Goal: Find specific page/section: Find specific page/section

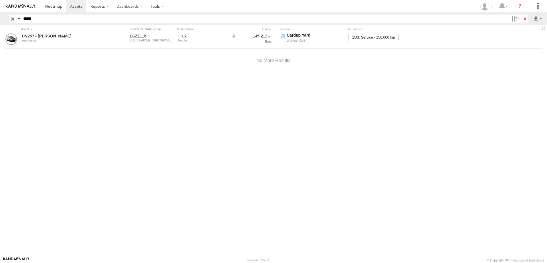
type input "*****"
click at [521, 15] on input "**" at bounding box center [524, 19] width 7 height 8
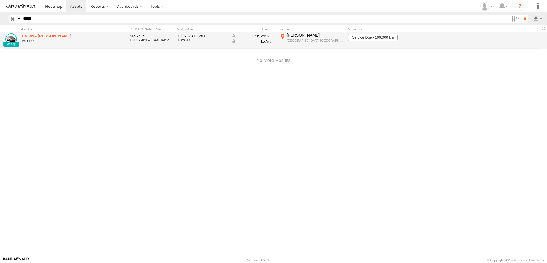
click at [42, 33] on link "CV385 - David Donaldson" at bounding box center [61, 35] width 78 height 5
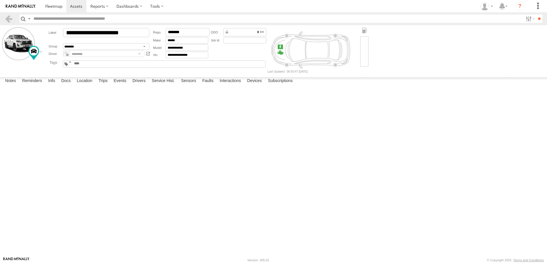
type input "*****"
click at [104, 85] on label "Trips" at bounding box center [102, 81] width 15 height 8
click at [0, 0] on div "45 Walter Rd E" at bounding box center [0, 0] width 0 height 0
click at [0, 0] on label "×" at bounding box center [0, 0] width 0 height 0
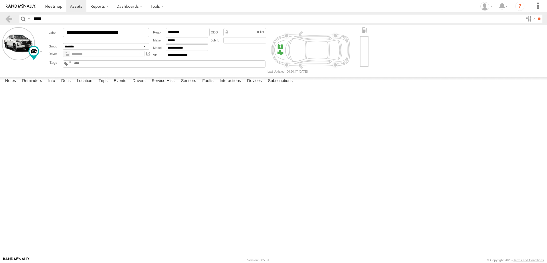
click at [0, 0] on div "[STREET_ADDRESS]" at bounding box center [0, 0] width 0 height 0
drag, startPoint x: 432, startPoint y: 153, endPoint x: 251, endPoint y: 152, distance: 180.7
click at [0, 0] on div at bounding box center [0, 0] width 0 height 0
drag, startPoint x: 186, startPoint y: 138, endPoint x: 259, endPoint y: 146, distance: 73.0
click at [0, 0] on div at bounding box center [0, 0] width 0 height 0
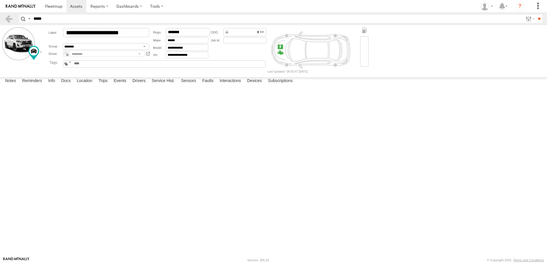
click at [0, 0] on label "×" at bounding box center [0, 0] width 0 height 0
click at [0, 0] on link at bounding box center [0, 0] width 0 height 0
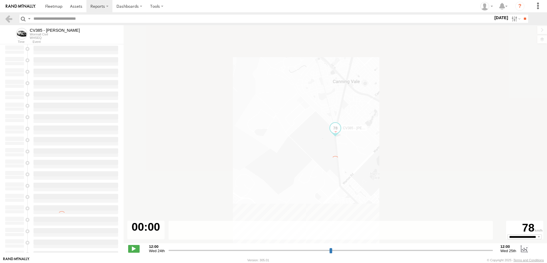
type input "**********"
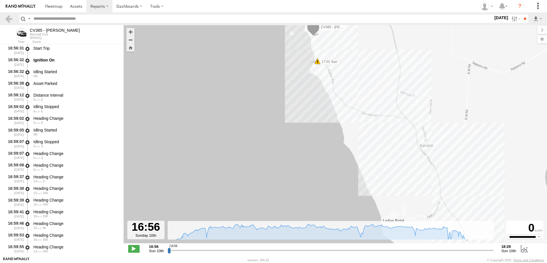
click at [317, 62] on span at bounding box center [317, 62] width 6 height 6
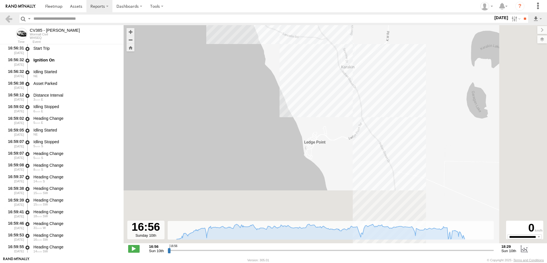
drag, startPoint x: 415, startPoint y: 184, endPoint x: 287, endPoint y: 55, distance: 182.3
click at [289, 57] on div "CV385 - David Donaldson 17:01 Sun 17:01 Sun 17:52 Sun 18:22 Sun Harsh Left Corn…" at bounding box center [334, 137] width 423 height 224
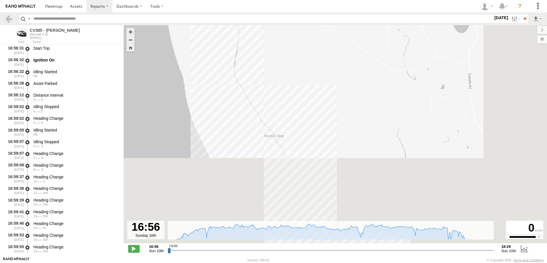
drag, startPoint x: 373, startPoint y: 154, endPoint x: 273, endPoint y: 33, distance: 157.1
click at [274, 36] on div "CV385 - David Donaldson 17:01 Sun 17:01 Sun 17:52 Sun 18:22 Sun Harsh Left Corn…" at bounding box center [334, 137] width 423 height 224
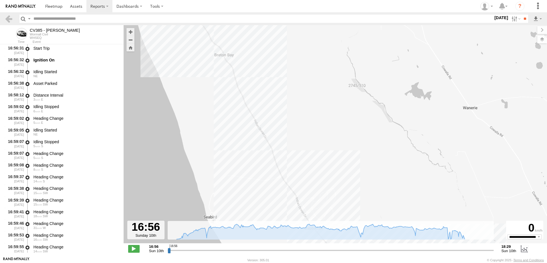
drag, startPoint x: 304, startPoint y: 140, endPoint x: 281, endPoint y: 109, distance: 38.3
click at [282, 110] on div "CV385 - David Donaldson 17:01 Sun 17:01 Sun 17:52 Sun 18:22 Sun Harsh Left Corn…" at bounding box center [334, 137] width 423 height 224
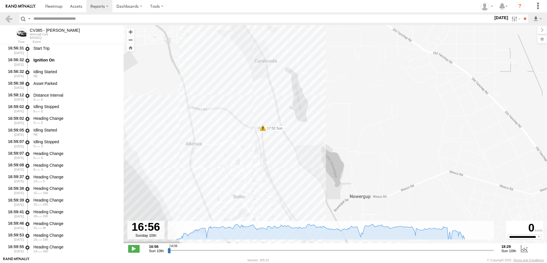
click at [264, 129] on span at bounding box center [263, 128] width 6 height 6
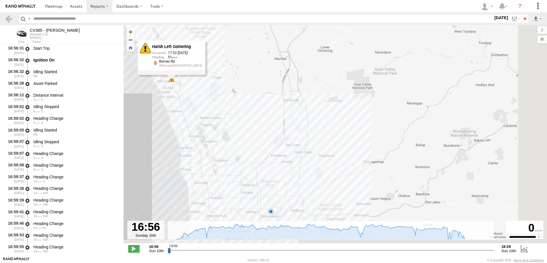
drag, startPoint x: 356, startPoint y: 195, endPoint x: 219, endPoint y: 103, distance: 164.5
click at [219, 103] on div "CV385 - David Donaldson 17:01 Sun 17:01 Sun 17:52 Sun 18:22 Sun Harsh Left Corn…" at bounding box center [334, 137] width 423 height 224
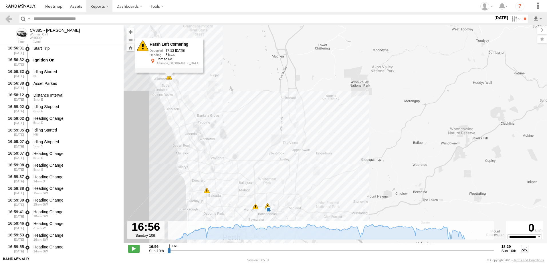
click at [207, 191] on span at bounding box center [207, 191] width 6 height 6
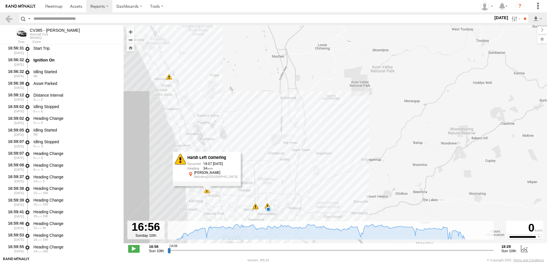
click at [256, 208] on span at bounding box center [255, 207] width 6 height 6
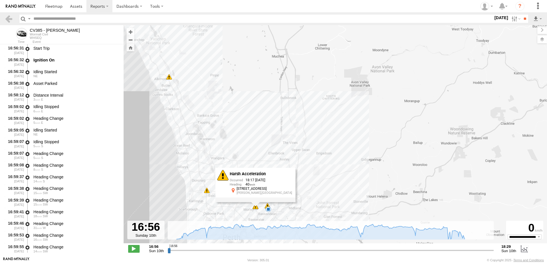
click at [267, 204] on span at bounding box center [267, 206] width 6 height 6
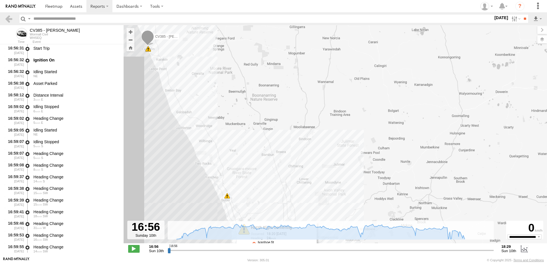
drag, startPoint x: 161, startPoint y: 108, endPoint x: 203, endPoint y: 192, distance: 94.0
click at [207, 205] on div "CV385 - David Donaldson 17:01 Sun 17:01 Sun 17:52 Sun 18:22 Sun 18:07 Sun 18:17…" at bounding box center [334, 137] width 423 height 224
click at [8, 18] on link at bounding box center [9, 19] width 8 height 8
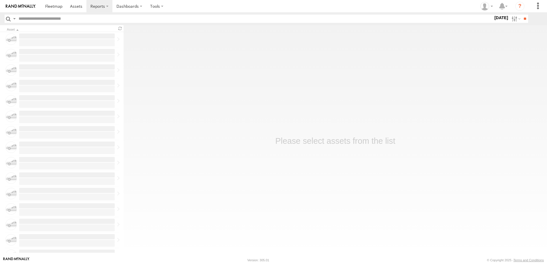
click at [31, 19] on input "text" at bounding box center [254, 19] width 476 height 8
type input "*****"
click at [521, 15] on input "**" at bounding box center [524, 19] width 7 height 8
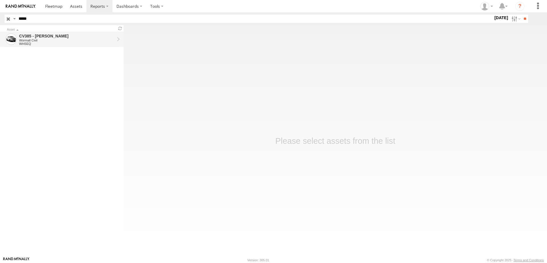
click at [37, 35] on div "CV385 - [PERSON_NAME]" at bounding box center [66, 35] width 95 height 5
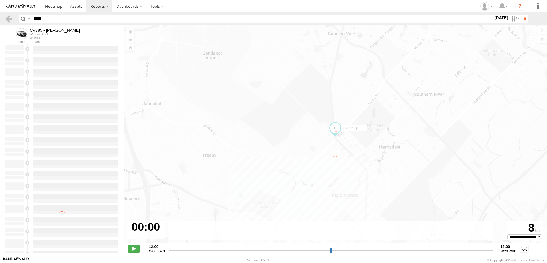
type input "**********"
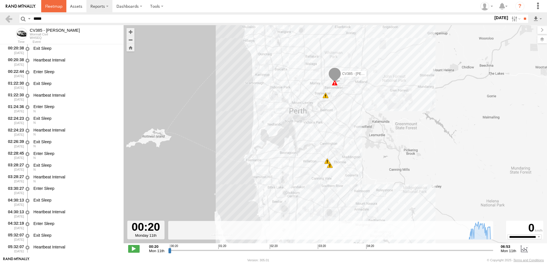
click at [59, 6] on span at bounding box center [53, 5] width 17 height 5
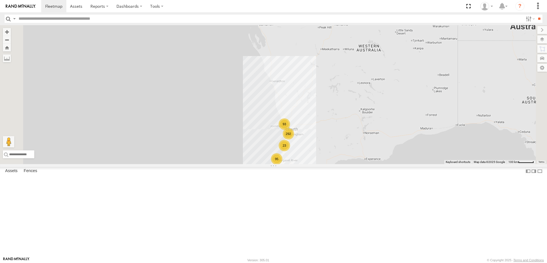
click at [59, 17] on input "text" at bounding box center [269, 19] width 507 height 8
type input "***"
click at [535, 15] on input "**" at bounding box center [538, 19] width 7 height 8
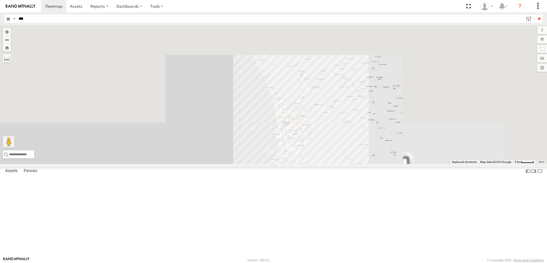
click at [0, 0] on div "CV385 - David Donaldson" at bounding box center [0, 0] width 0 height 0
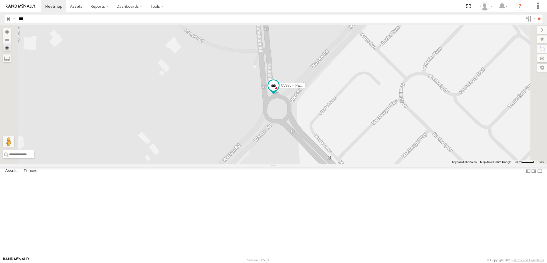
click at [0, 0] on span at bounding box center [0, 0] width 0 height 0
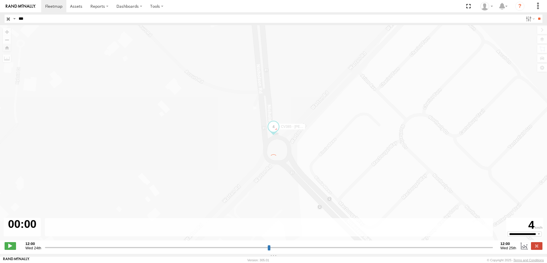
type input "**********"
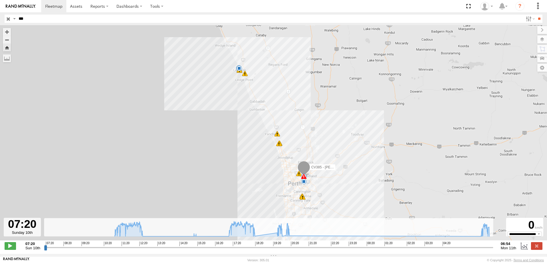
click at [8, 49] on button "Zoom Home" at bounding box center [7, 48] width 8 height 8
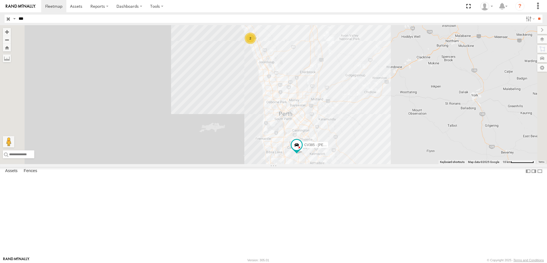
click at [0, 0] on div "CV385 - David Donaldson" at bounding box center [0, 0] width 0 height 0
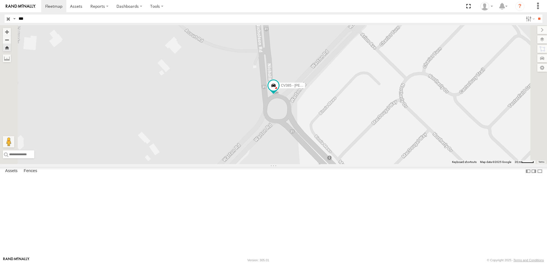
click at [0, 0] on div "CV385 - David Donaldson" at bounding box center [0, 0] width 0 height 0
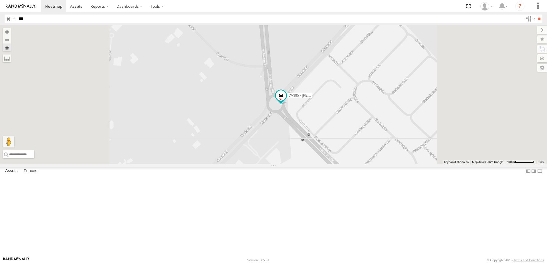
click at [0, 0] on div "CV385 - David Donaldson" at bounding box center [0, 0] width 0 height 0
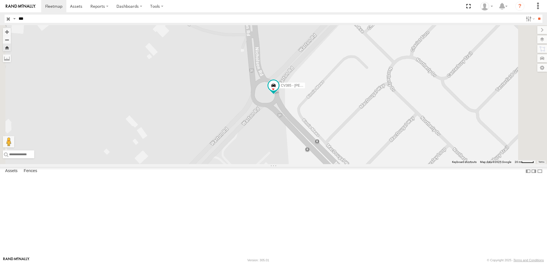
click at [0, 0] on div at bounding box center [0, 0] width 0 height 0
click at [182, 186] on span at bounding box center [177, 181] width 10 height 10
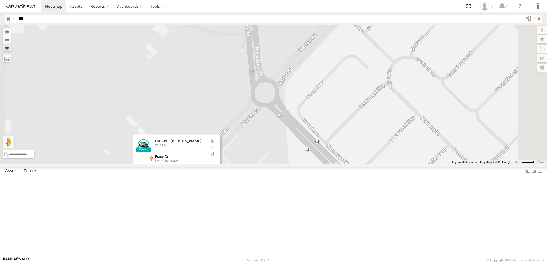
click at [220, 186] on div at bounding box center [176, 181] width 87 height 9
click at [216, 184] on link at bounding box center [213, 182] width 6 height 4
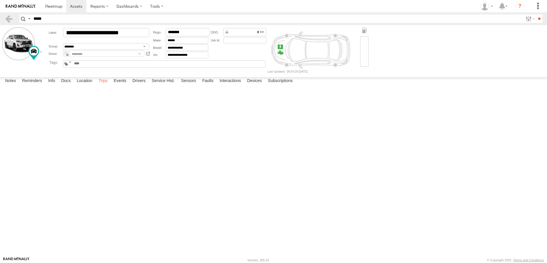
click at [103, 85] on label "Trips" at bounding box center [102, 81] width 15 height 8
click at [0, 0] on div at bounding box center [0, 0] width 0 height 0
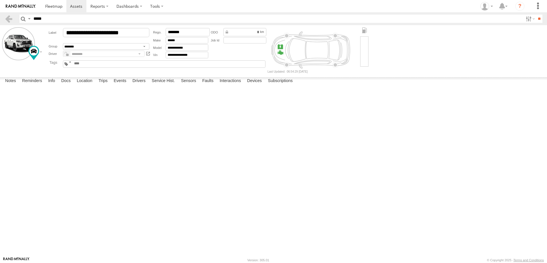
scroll to position [0, 0]
